Goal: Understand process/instructions

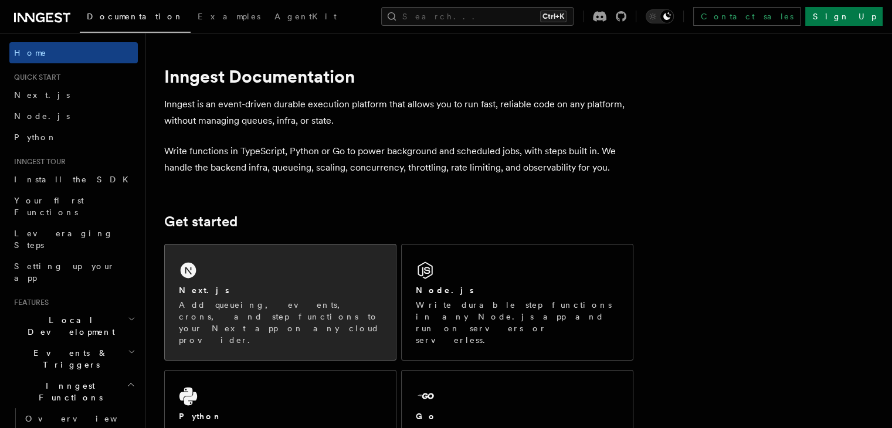
click at [261, 299] on p "Add queueing, events, crons, and step functions to your Next app on any cloud p…" at bounding box center [280, 322] width 203 height 47
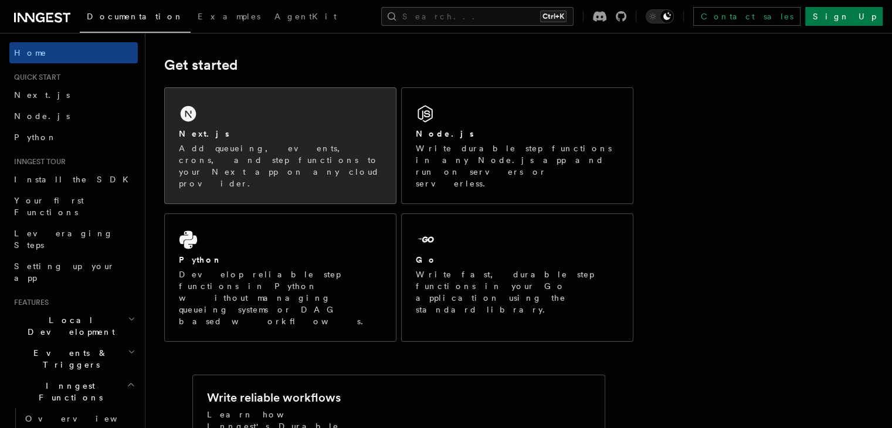
scroll to position [12, 0]
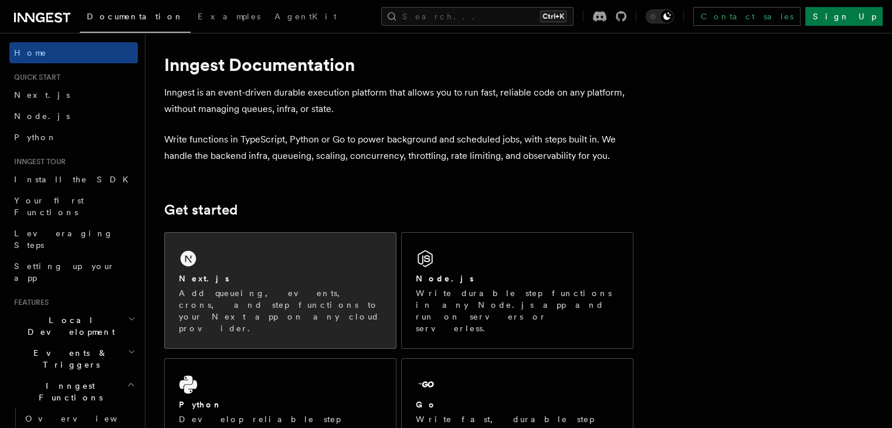
click at [280, 298] on p "Add queueing, events, crons, and step functions to your Next app on any cloud p…" at bounding box center [280, 310] width 203 height 47
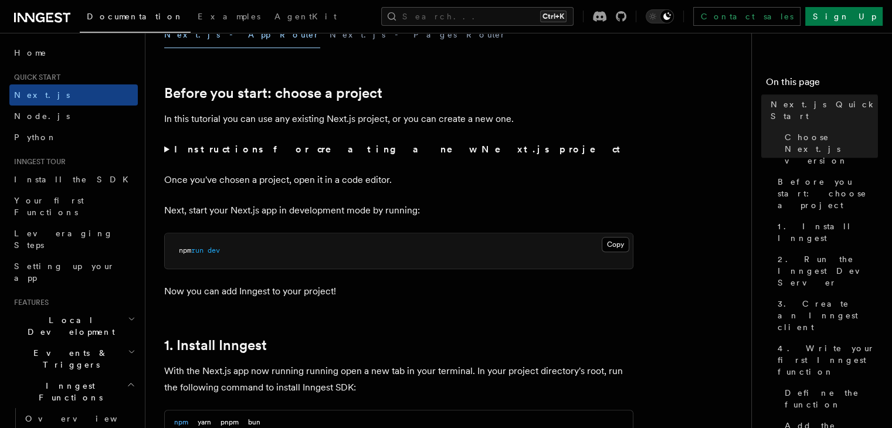
scroll to position [366, 0]
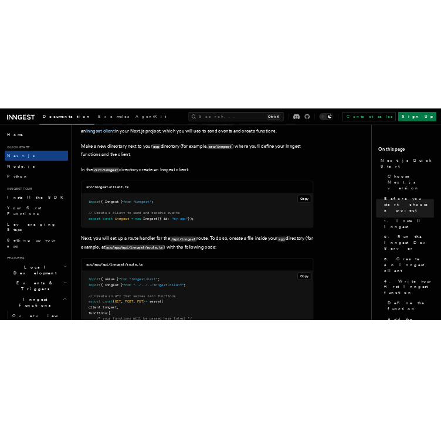
scroll to position [1436, 0]
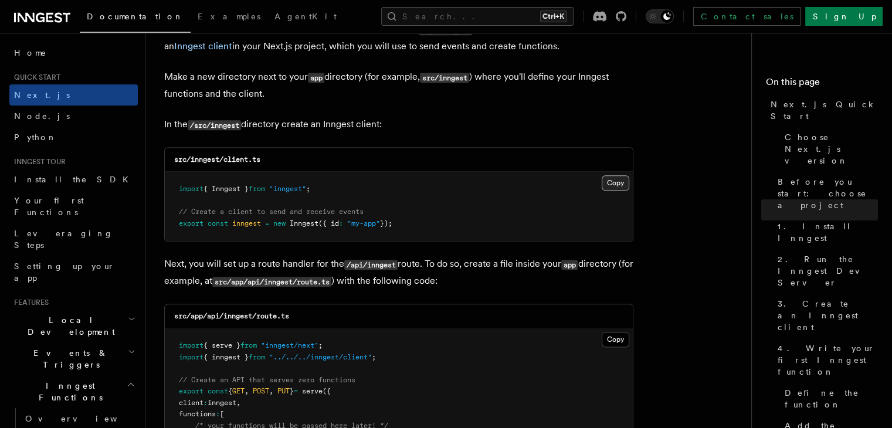
click at [613, 178] on button "Copy Copied" at bounding box center [615, 182] width 28 height 15
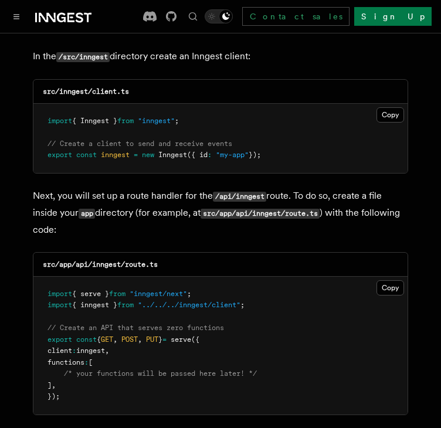
scroll to position [1530, 0]
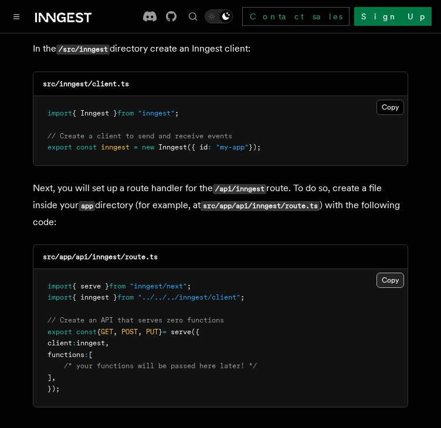
click at [380, 273] on button "Copy Copied" at bounding box center [390, 280] width 28 height 15
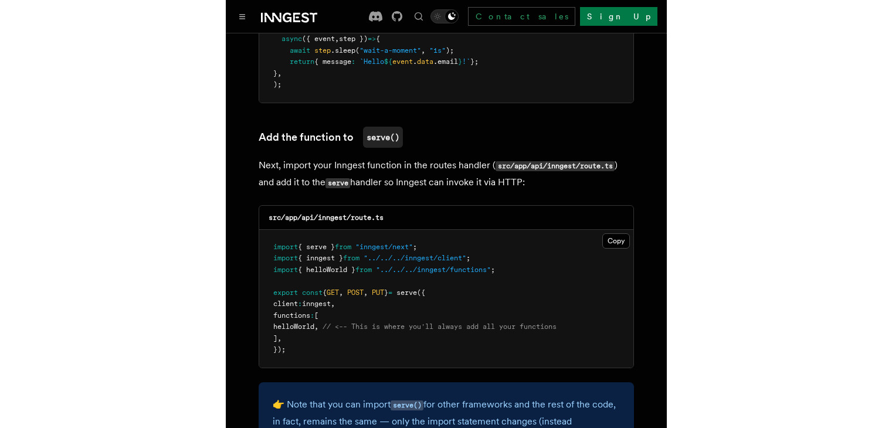
scroll to position [2286, 0]
